Goal: Information Seeking & Learning: Learn about a topic

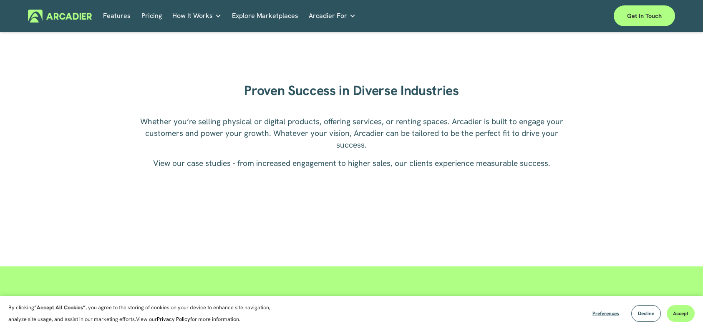
scroll to position [1100, 0]
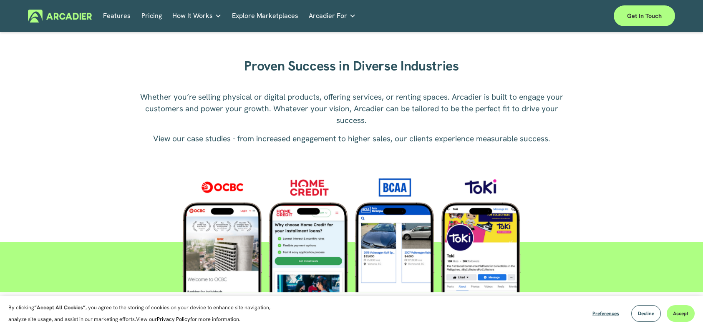
click at [639, 66] on div "Proven Success in Diverse Industries Whether you’re selling physical or digital…" at bounding box center [351, 161] width 703 height 264
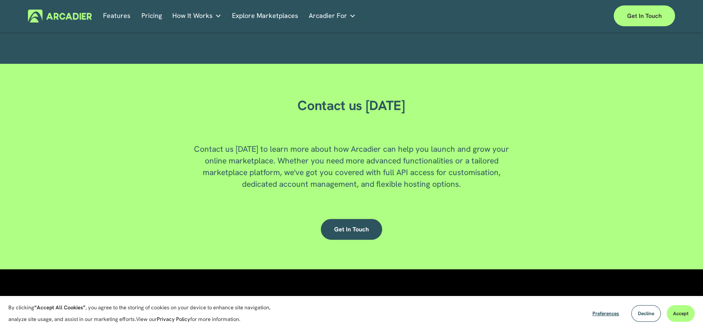
scroll to position [2261, 0]
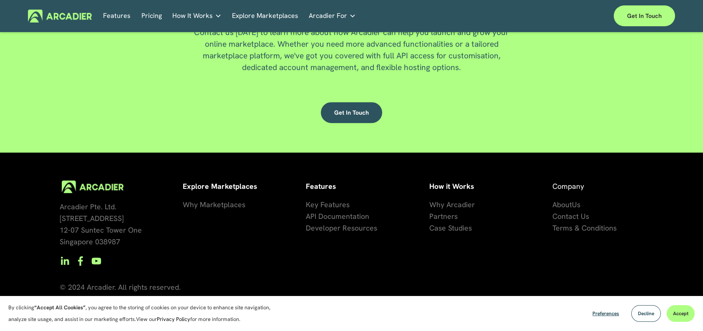
click at [0, 0] on link "Auto Parts We streamline and improve operations through our Auto Parts market p…" at bounding box center [0, 0] width 0 height 0
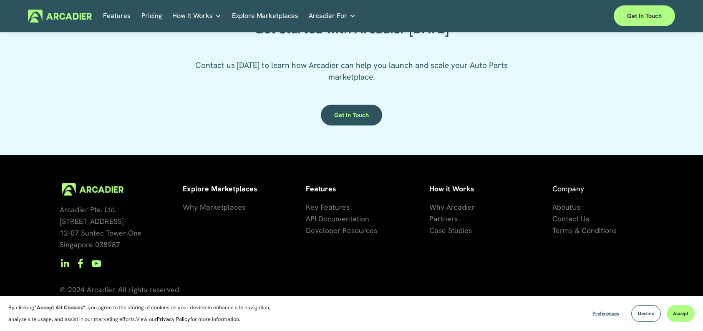
scroll to position [1649, 0]
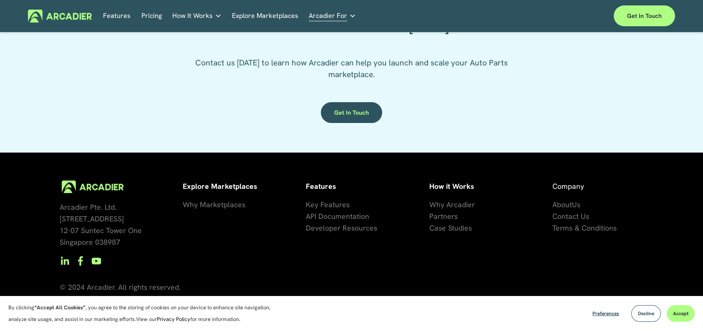
click at [68, 17] on img at bounding box center [60, 16] width 64 height 13
